Goal: Task Accomplishment & Management: Use online tool/utility

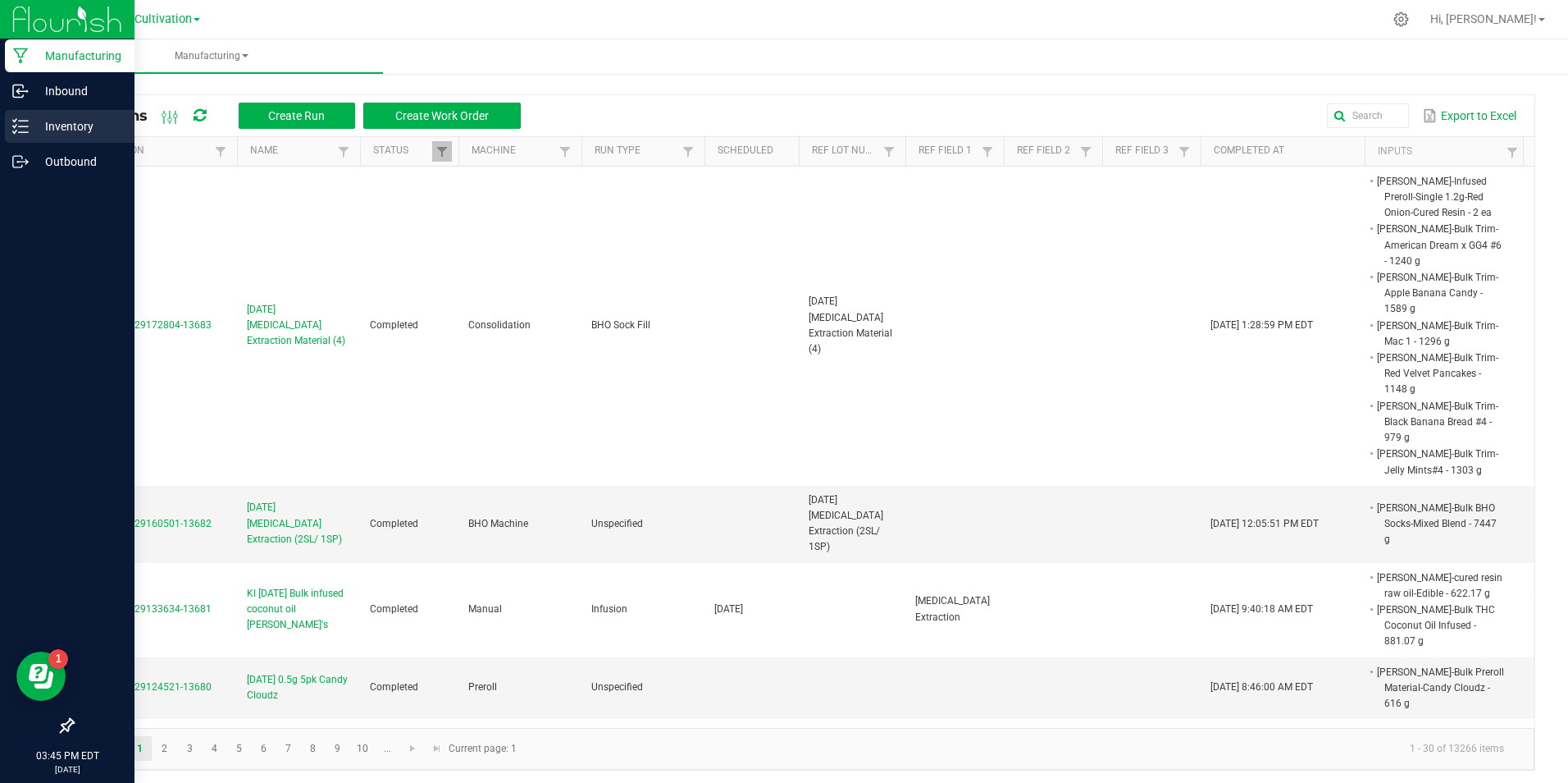
click at [24, 115] on div "Inventory" at bounding box center [70, 126] width 130 height 33
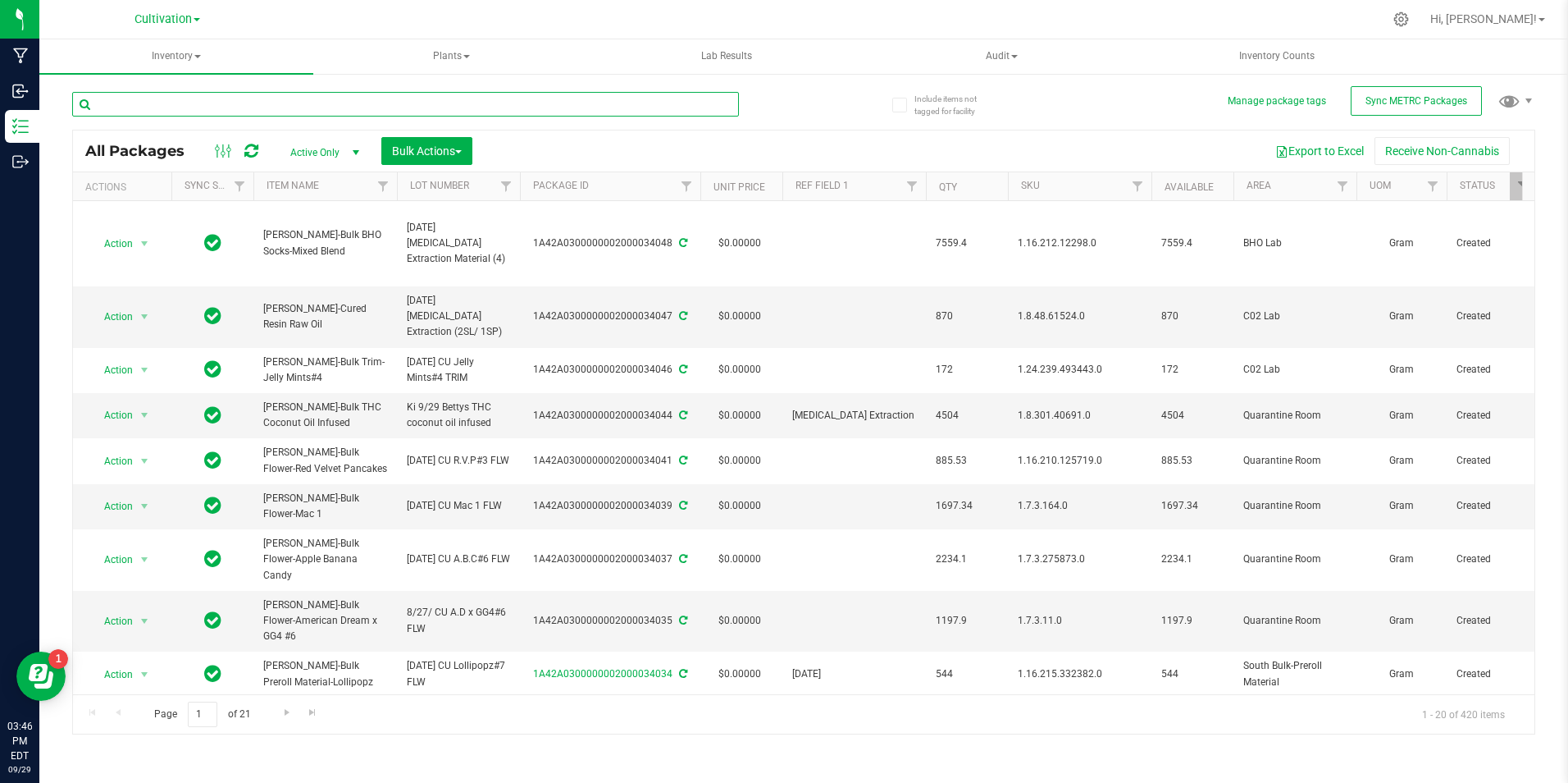
click at [260, 97] on input "text" at bounding box center [405, 104] width 667 height 24
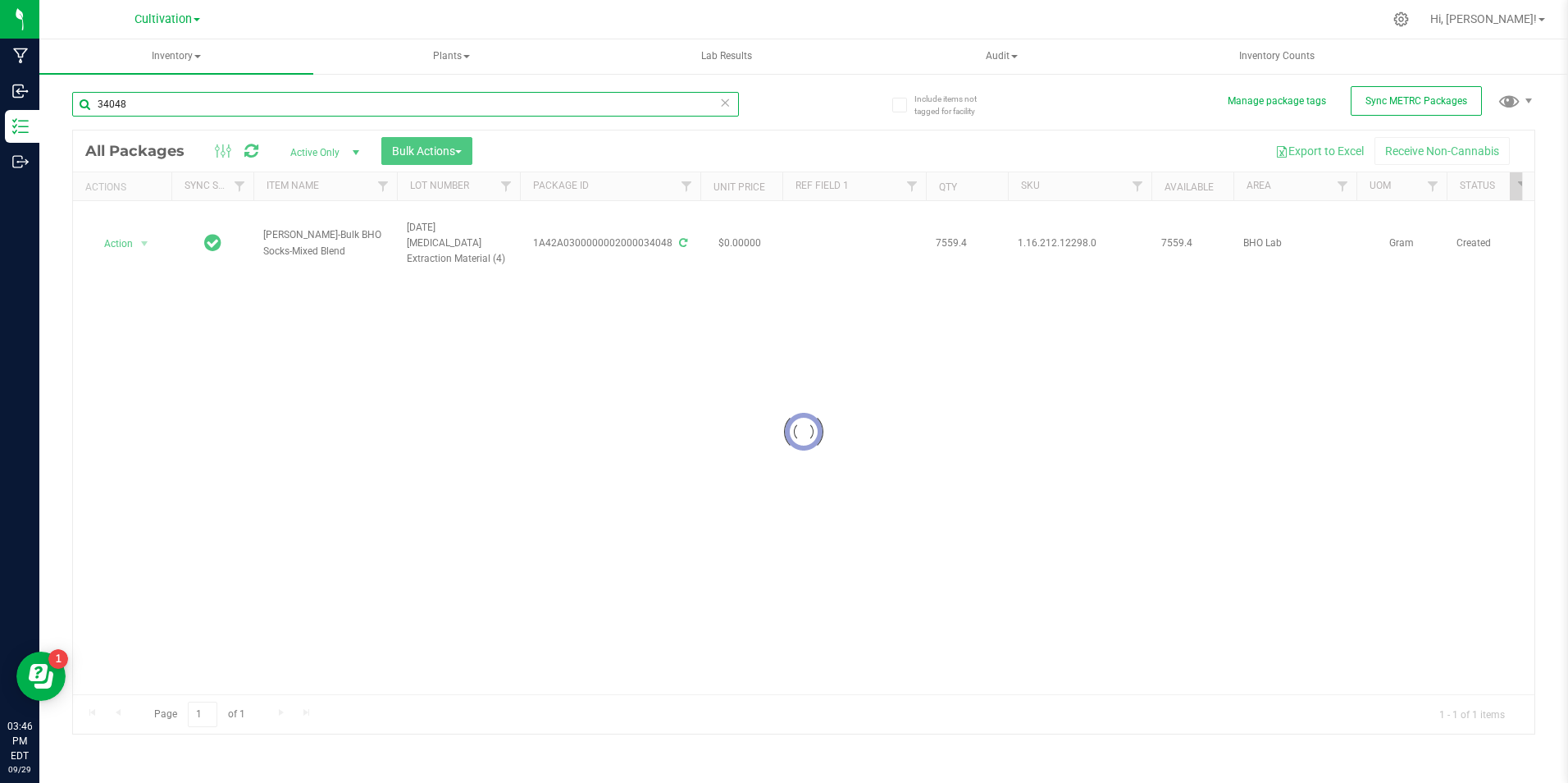
type input "34048"
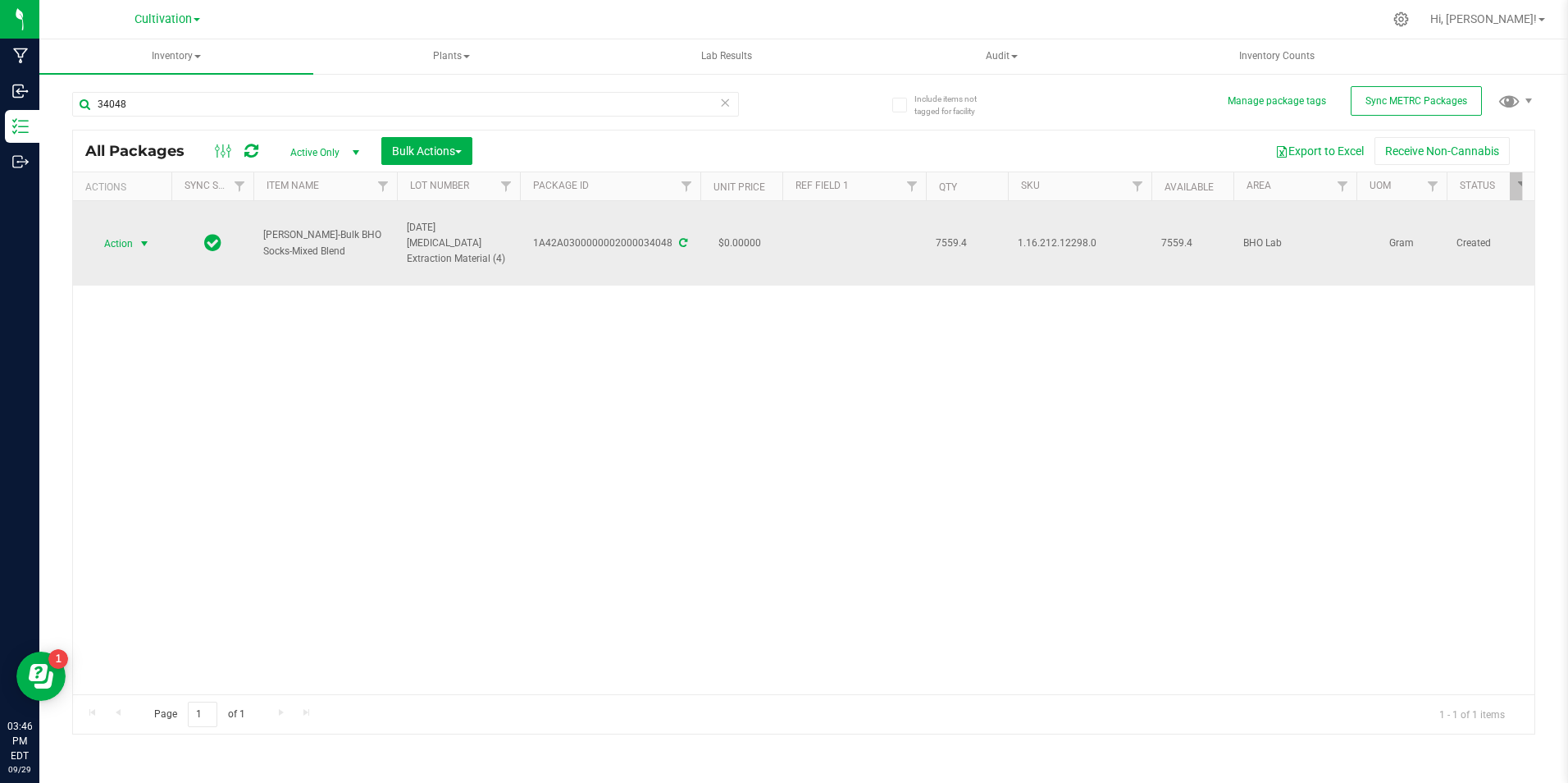
click at [138, 247] on span "select" at bounding box center [144, 244] width 20 height 23
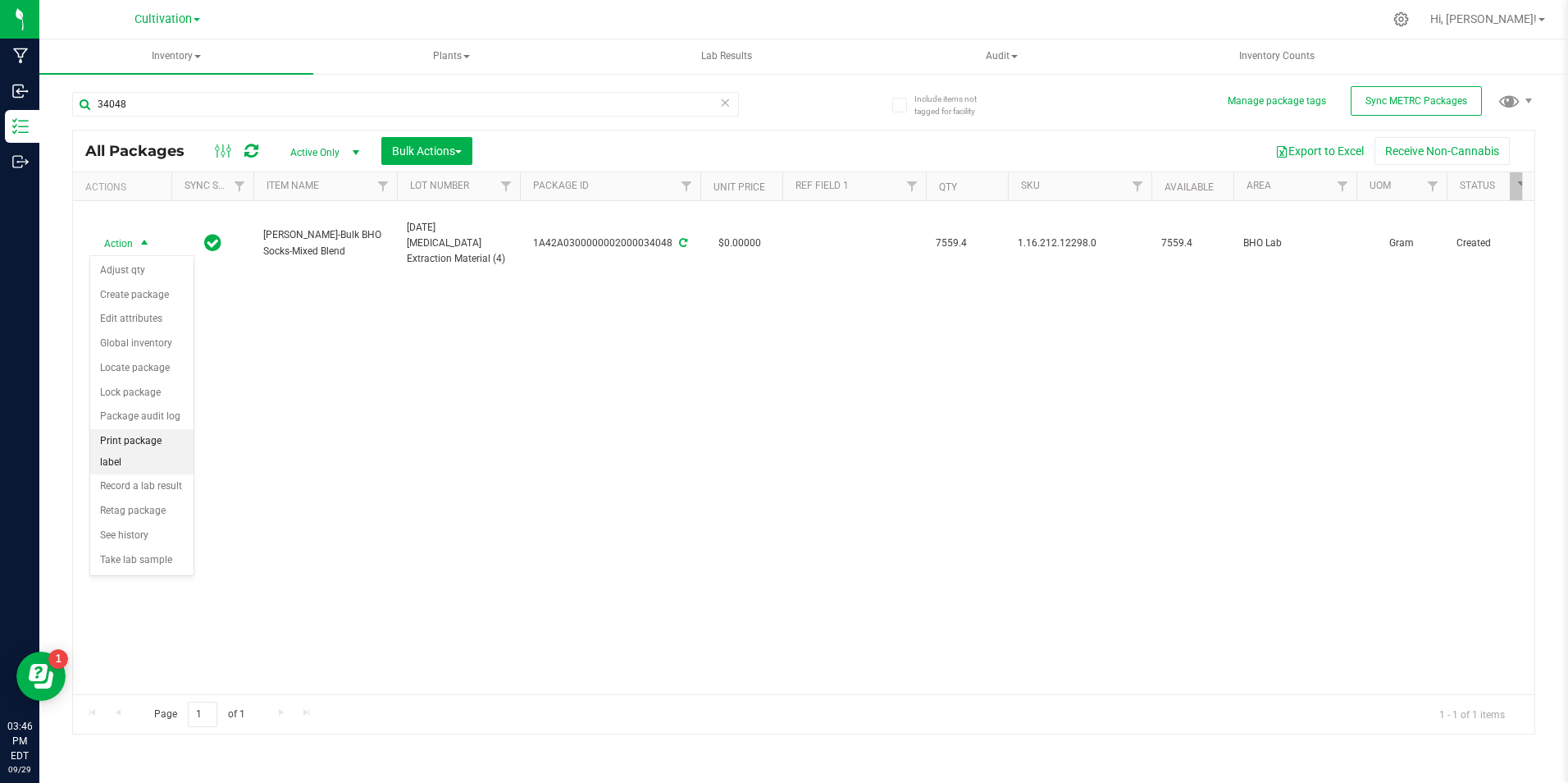
click at [171, 448] on li "Print package label" at bounding box center [142, 451] width 104 height 46
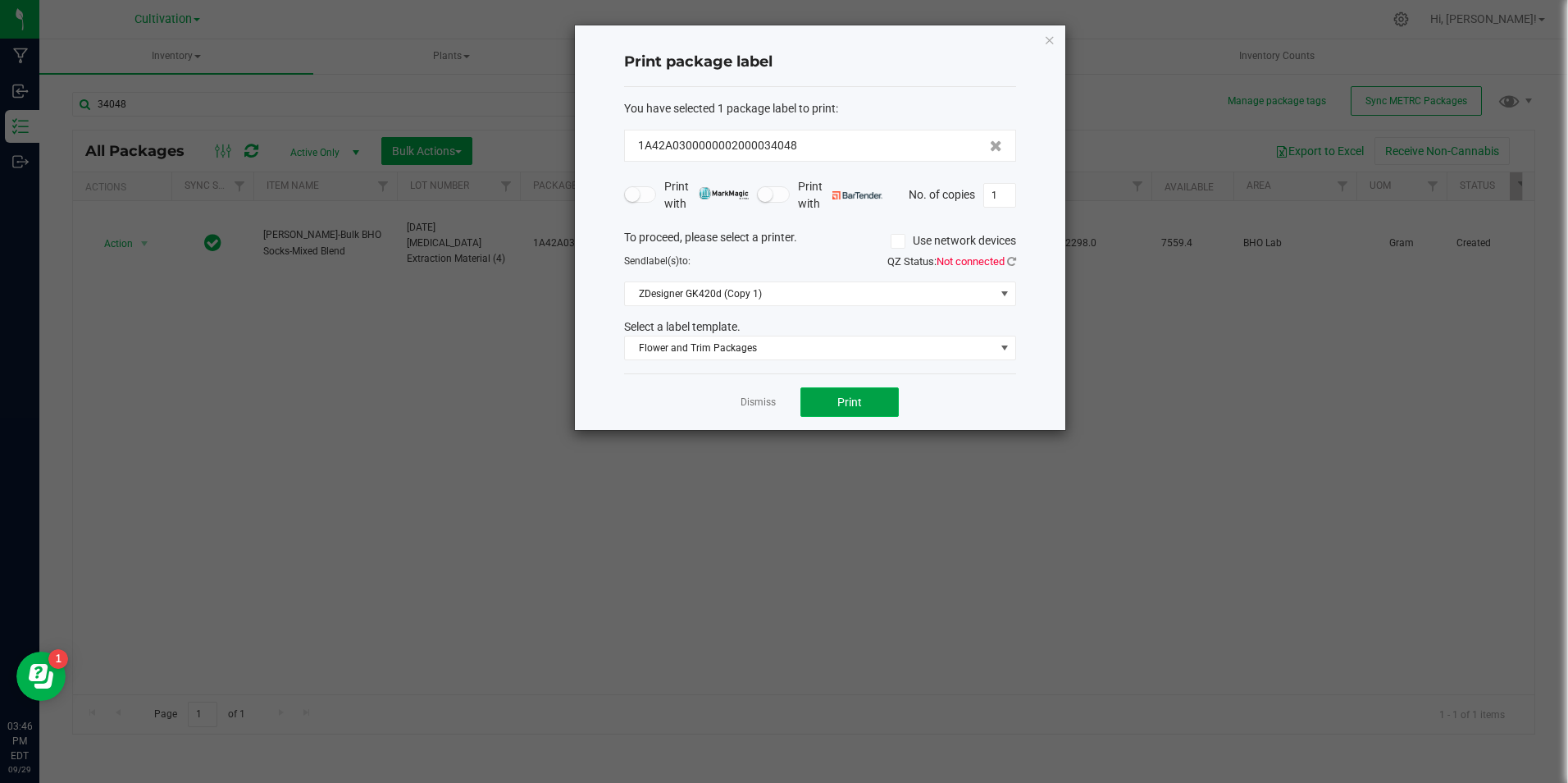
click at [861, 402] on button "Print" at bounding box center [850, 402] width 99 height 29
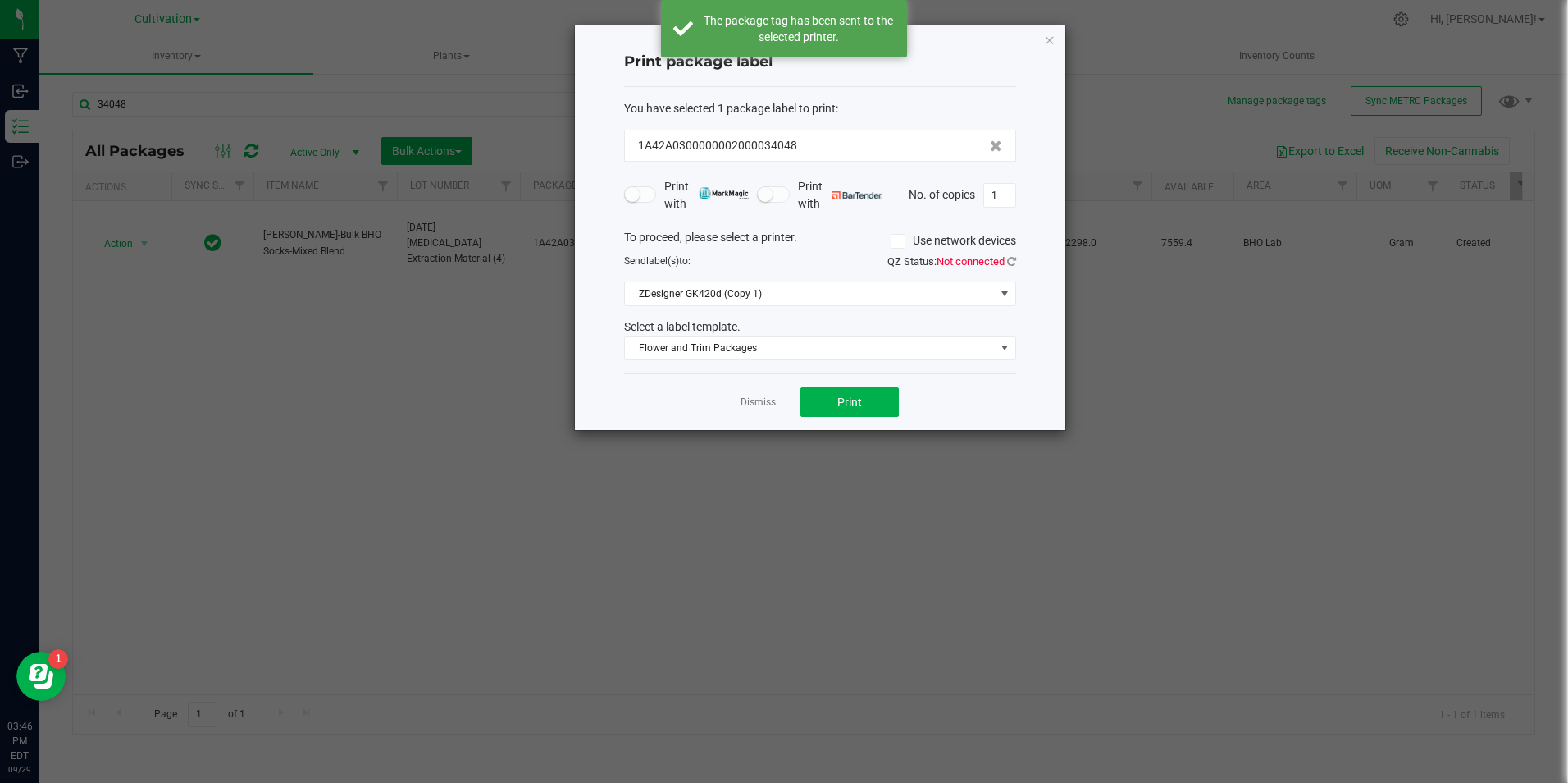
click at [770, 400] on link "Dismiss" at bounding box center [758, 403] width 35 height 14
